Goal: Navigation & Orientation: Find specific page/section

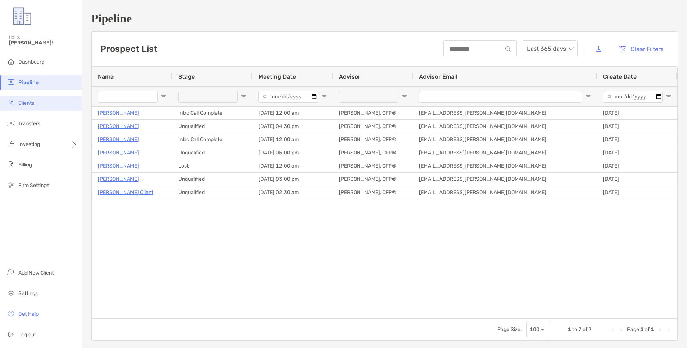
click at [23, 109] on li "Clients" at bounding box center [41, 103] width 82 height 15
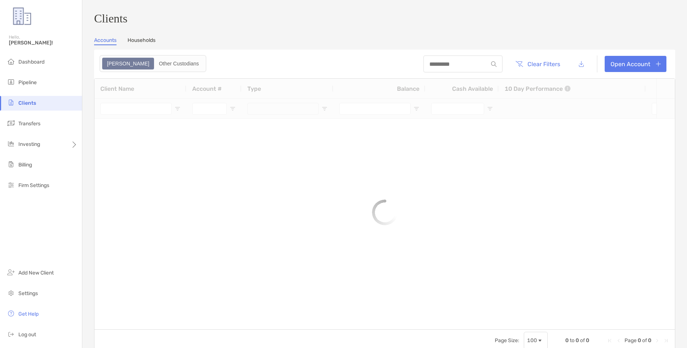
click at [30, 81] on span "Pipeline" at bounding box center [27, 82] width 18 height 6
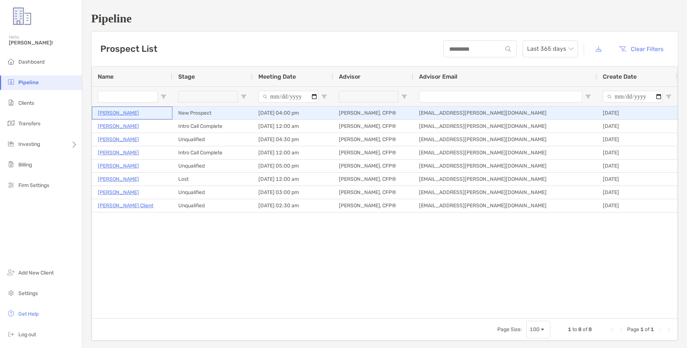
click at [116, 116] on p "[PERSON_NAME]" at bounding box center [118, 112] width 41 height 9
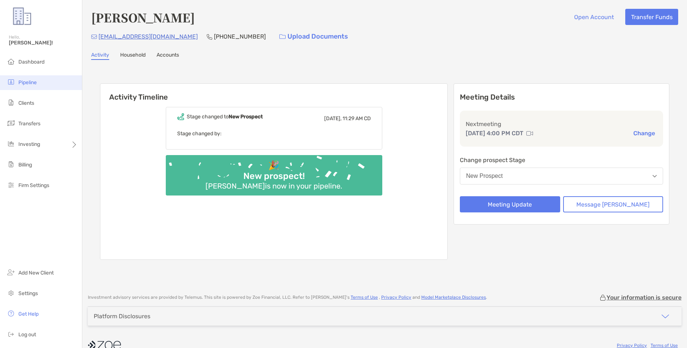
click at [40, 81] on li "Pipeline" at bounding box center [41, 82] width 82 height 15
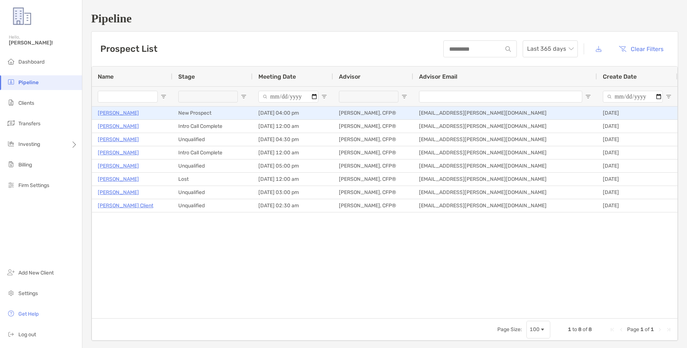
click at [122, 114] on p "[PERSON_NAME]" at bounding box center [118, 112] width 41 height 9
